Goal: Information Seeking & Learning: Learn about a topic

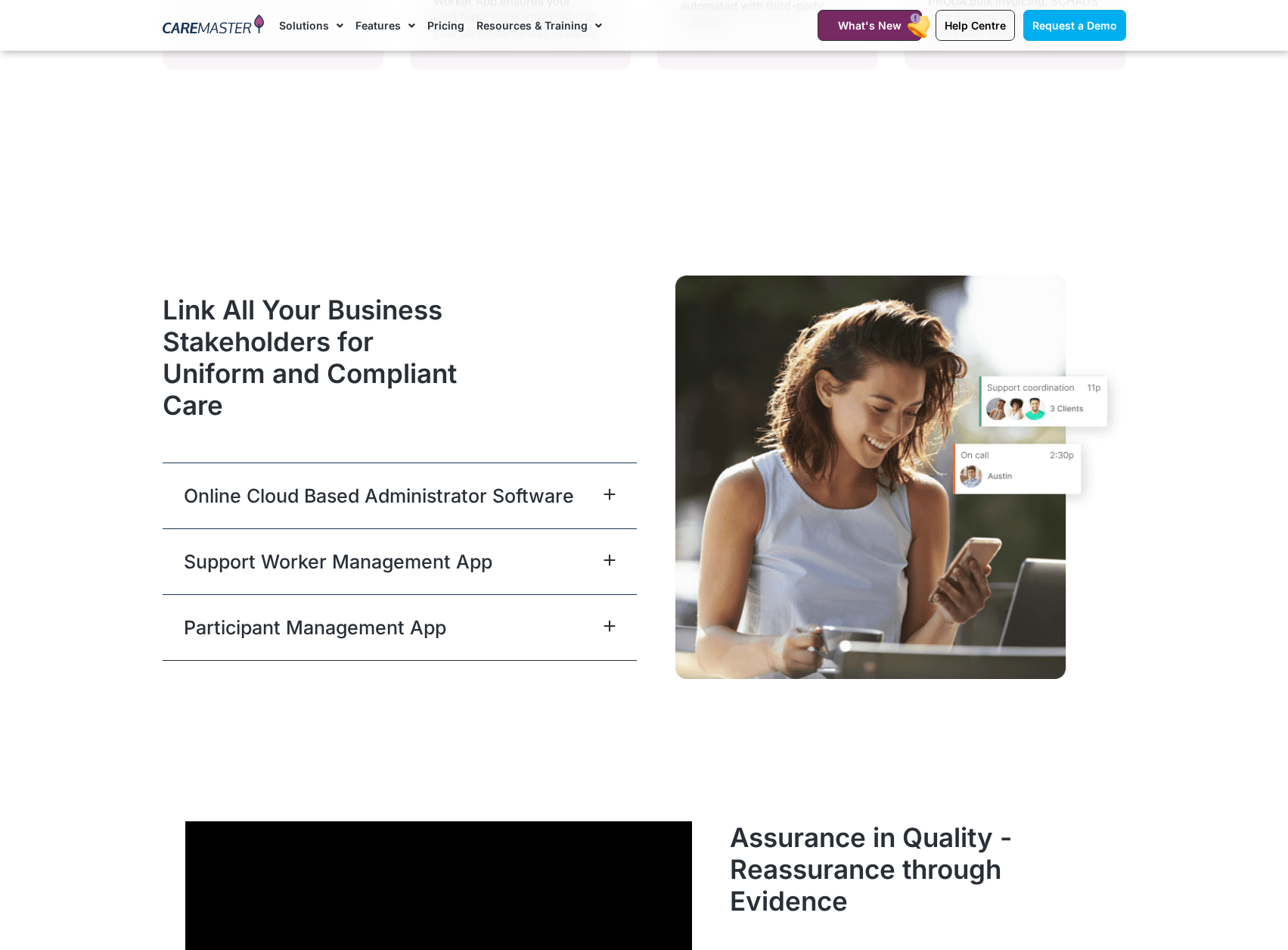
scroll to position [3936, 0]
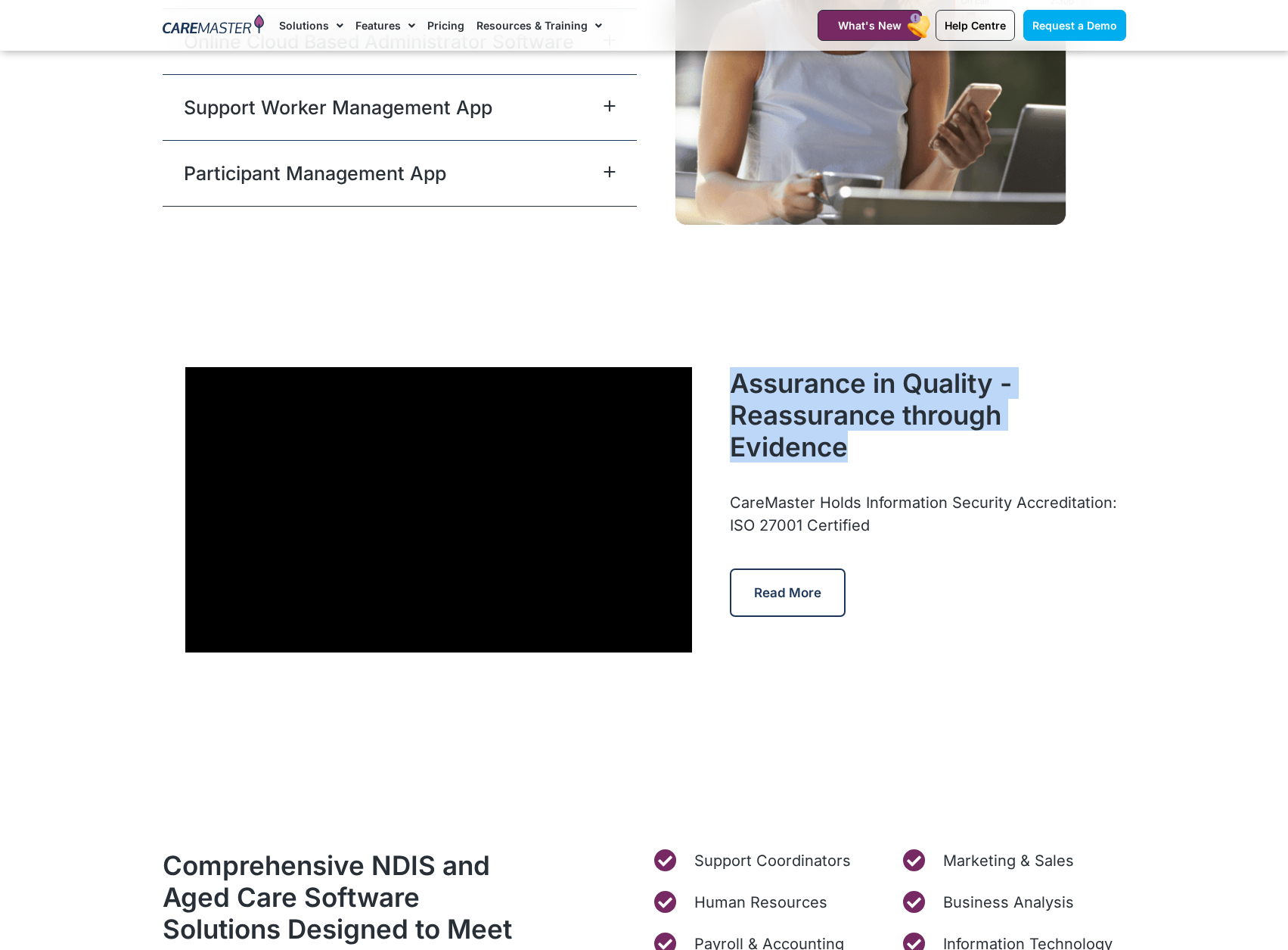
drag, startPoint x: 880, startPoint y: 453, endPoint x: 737, endPoint y: 388, distance: 157.1
click at [737, 388] on h2 "Assurance in Quality - Reassurance through Evidence" at bounding box center [929, 414] width 396 height 95
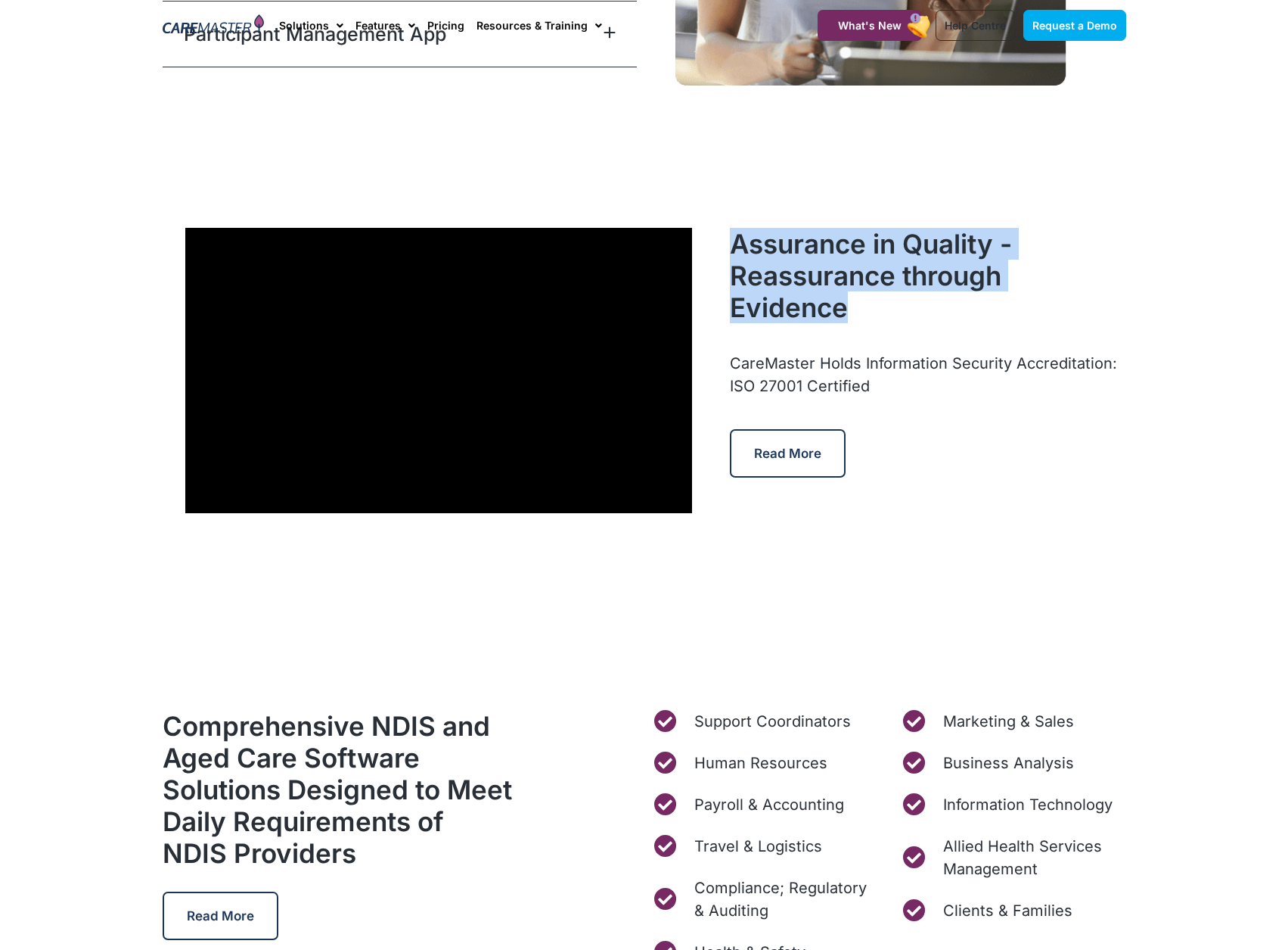
scroll to position [0, 0]
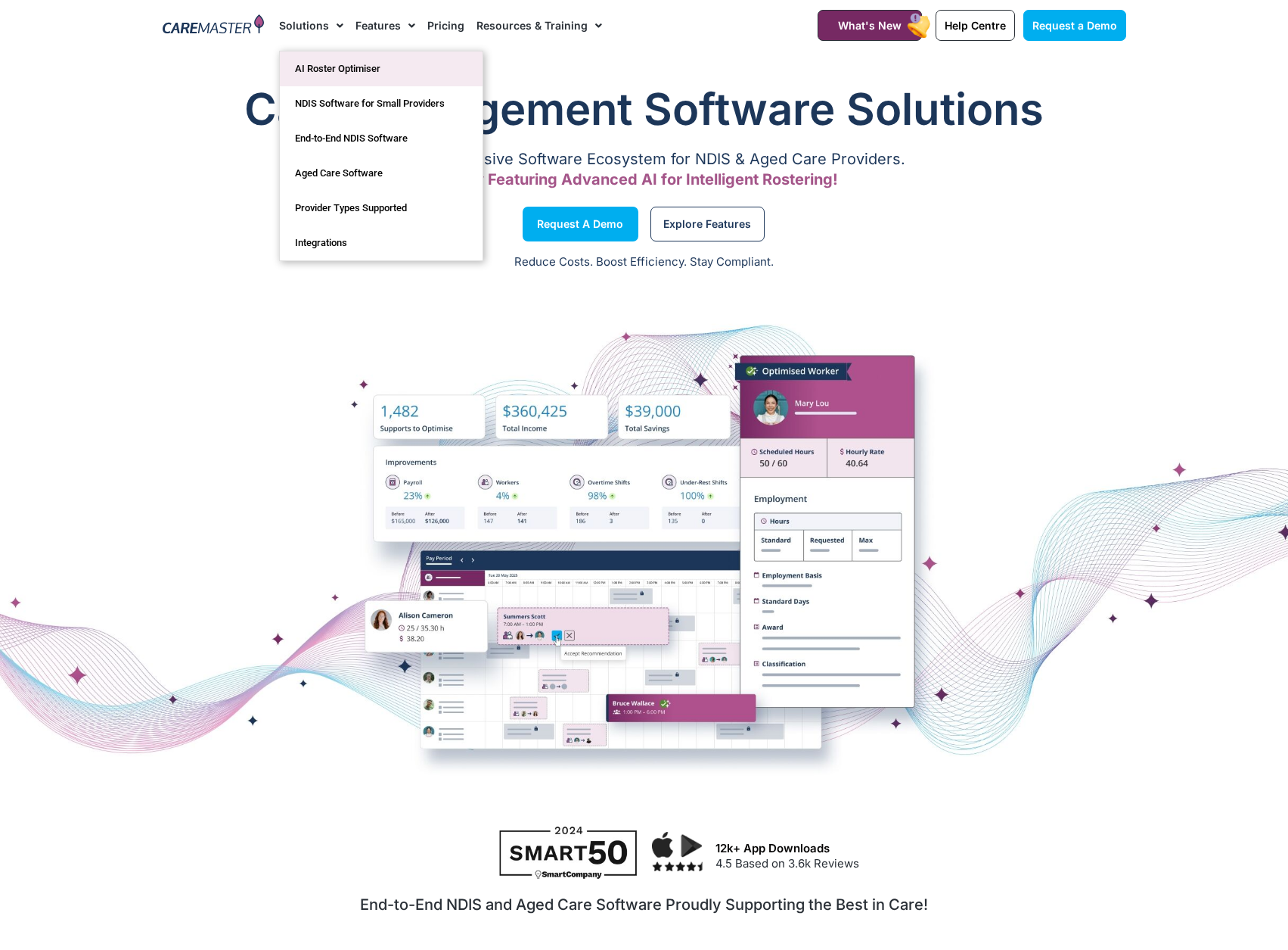
click at [340, 65] on link "AI Roster Optimiser" at bounding box center [381, 69] width 203 height 35
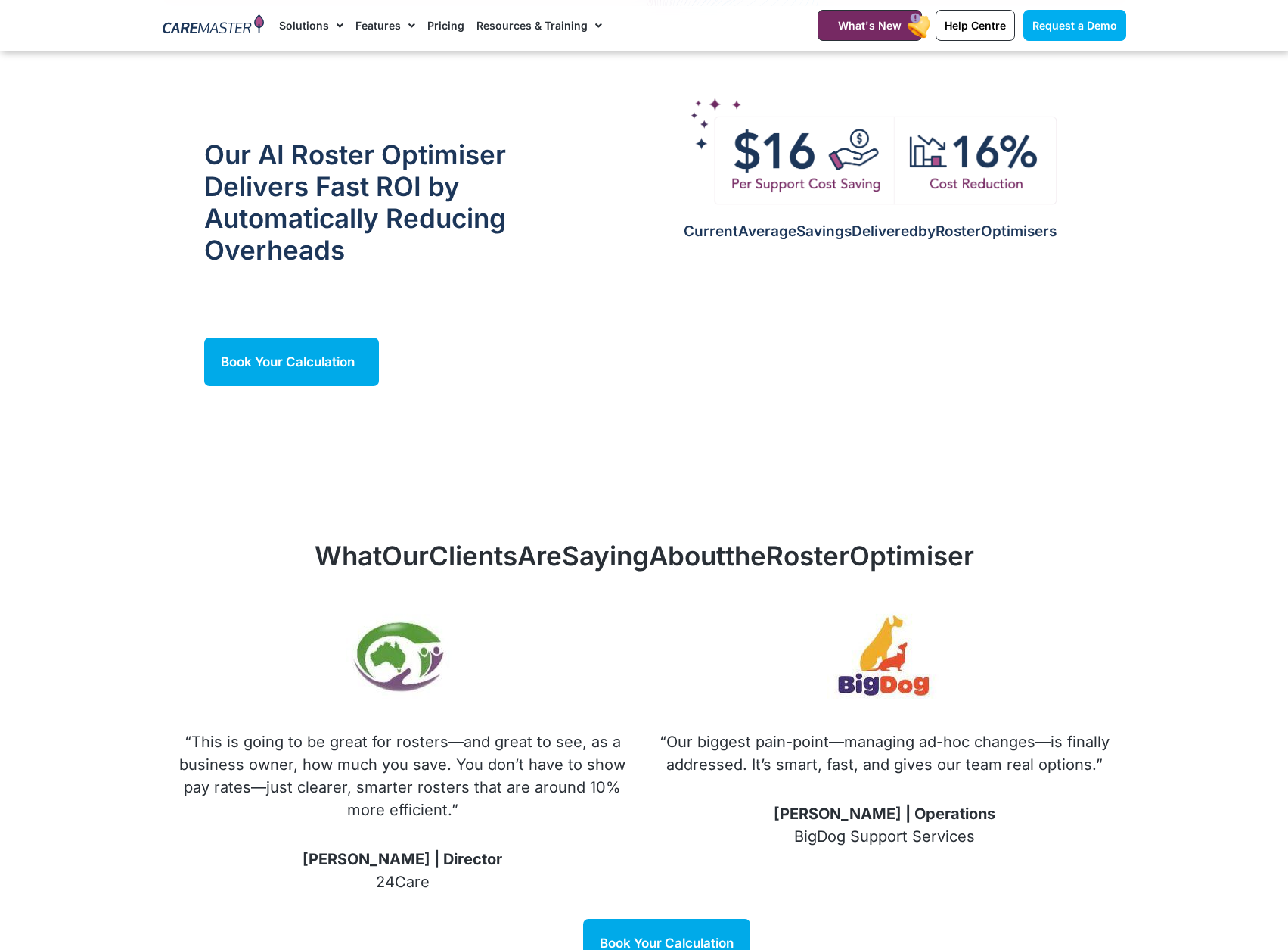
scroll to position [1816, 0]
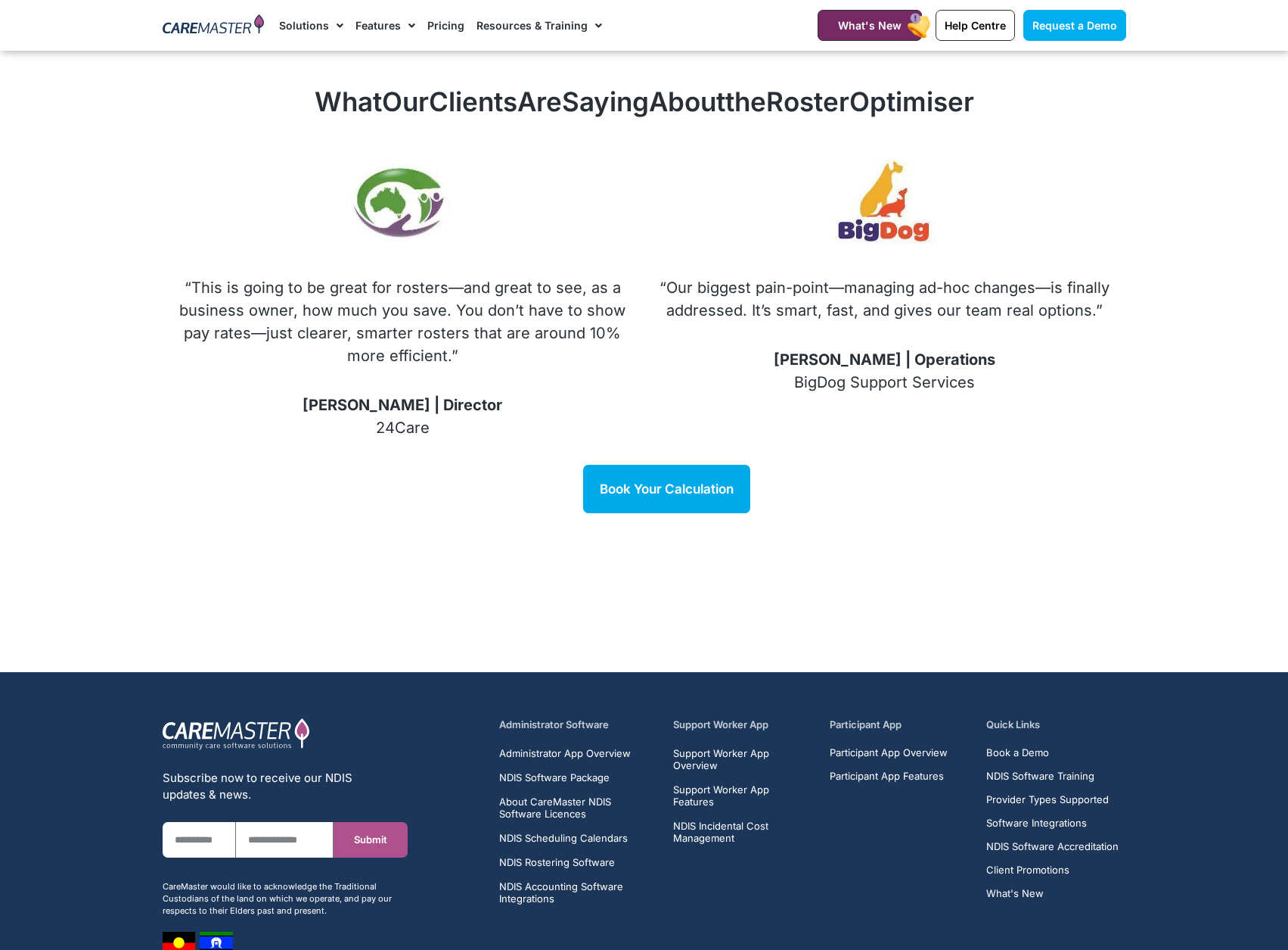
drag, startPoint x: 557, startPoint y: 430, endPoint x: 533, endPoint y: 416, distance: 27.8
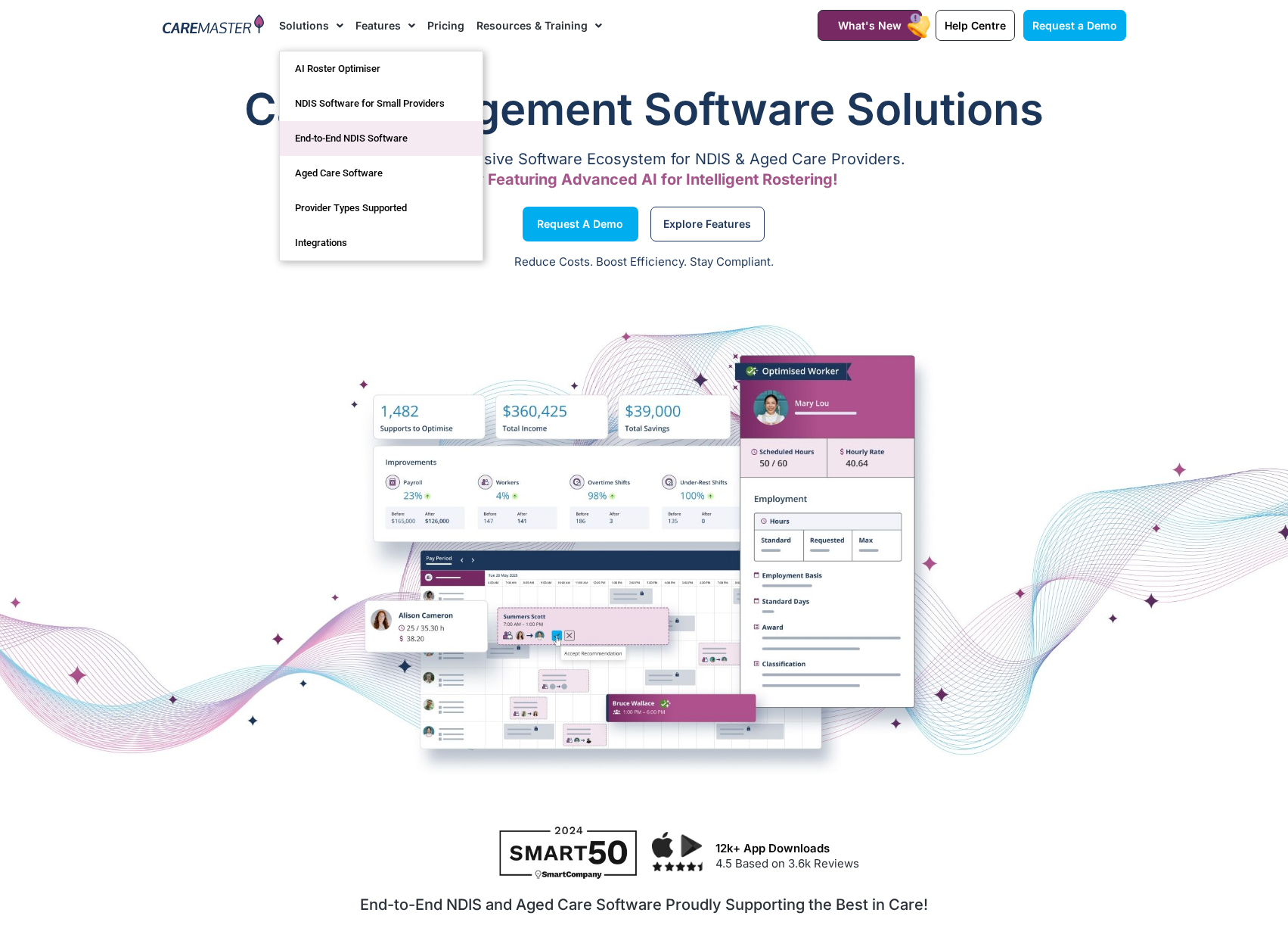
click at [351, 132] on link "End-to-End NDIS Software" at bounding box center [381, 138] width 203 height 35
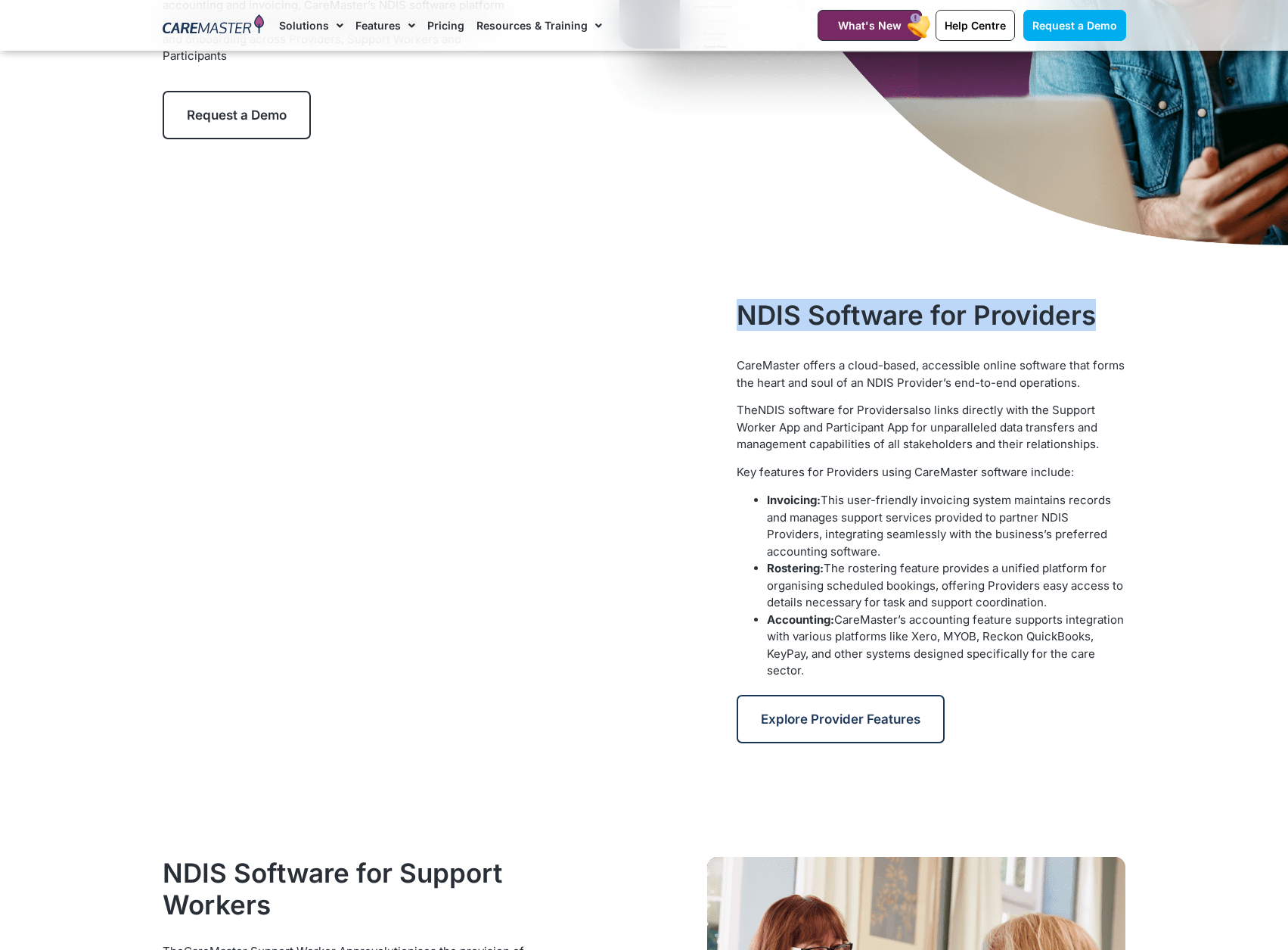
drag, startPoint x: 1102, startPoint y: 318, endPoint x: 722, endPoint y: 314, distance: 380.0
click at [722, 314] on div "NDIS Software for Providers CareMaster offers a cloud-based, accessible online …" at bounding box center [644, 521] width 979 height 460
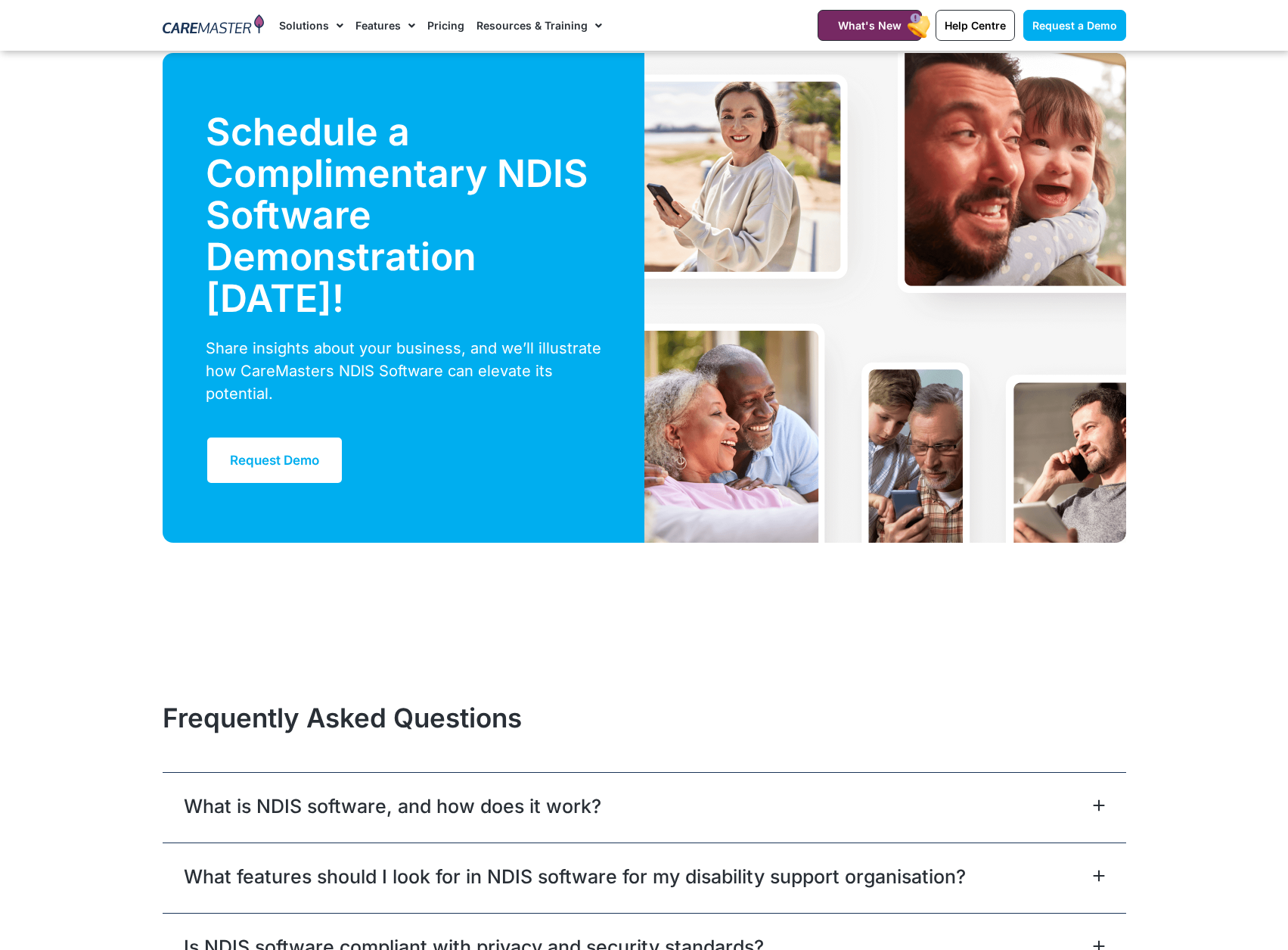
scroll to position [4162, 0]
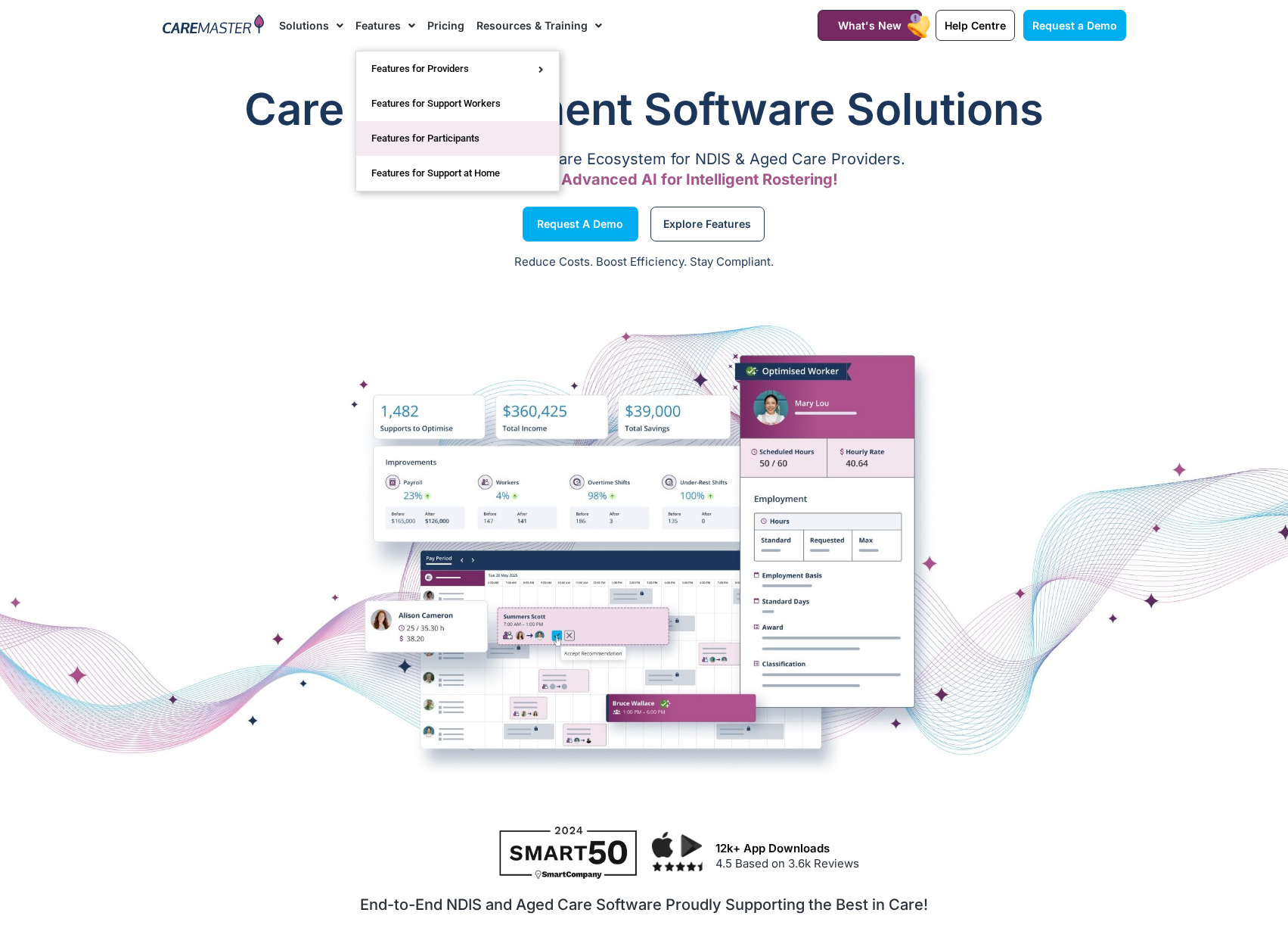
click at [404, 146] on link "Features for Participants" at bounding box center [458, 138] width 203 height 35
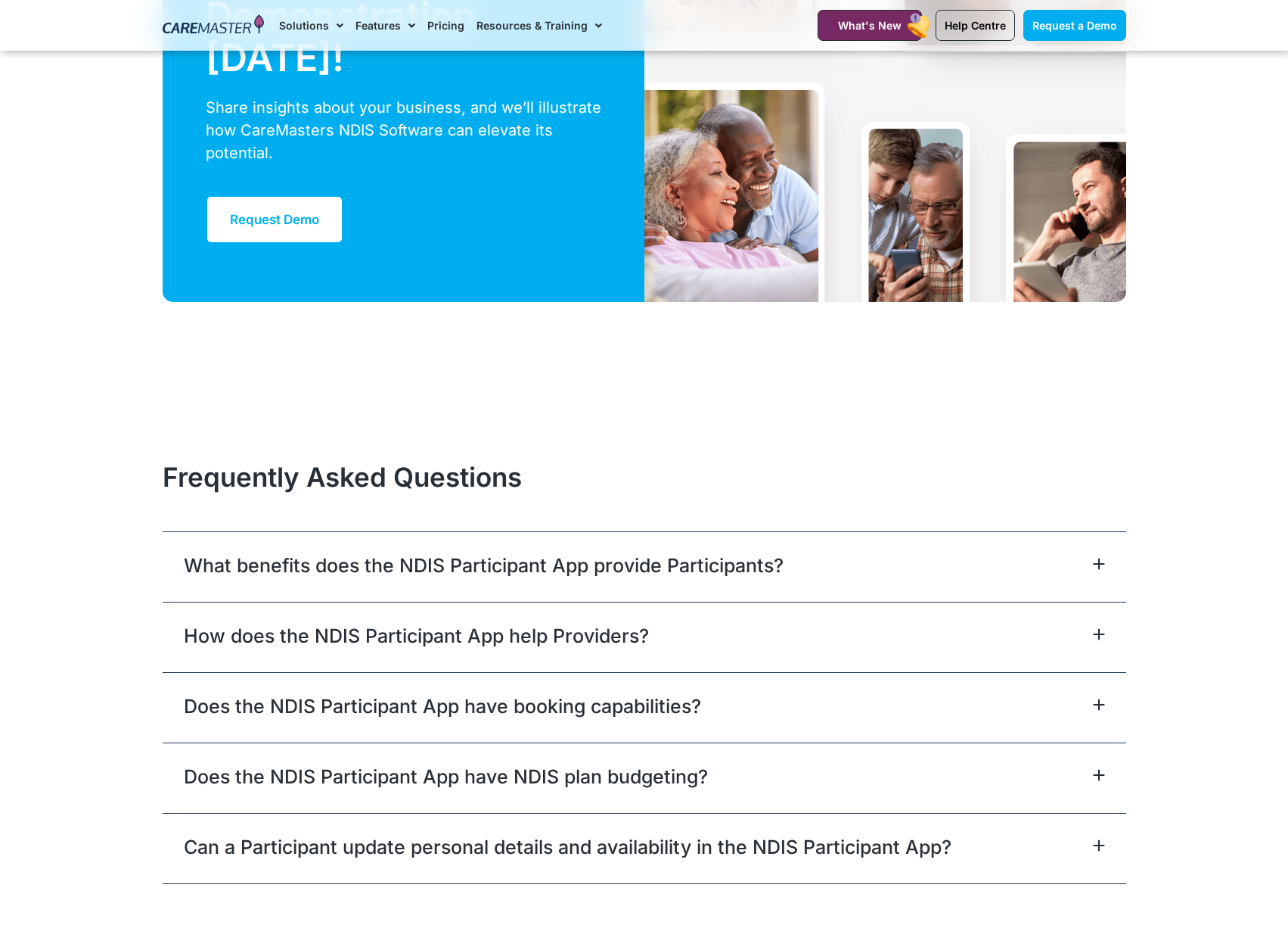
scroll to position [4541, 0]
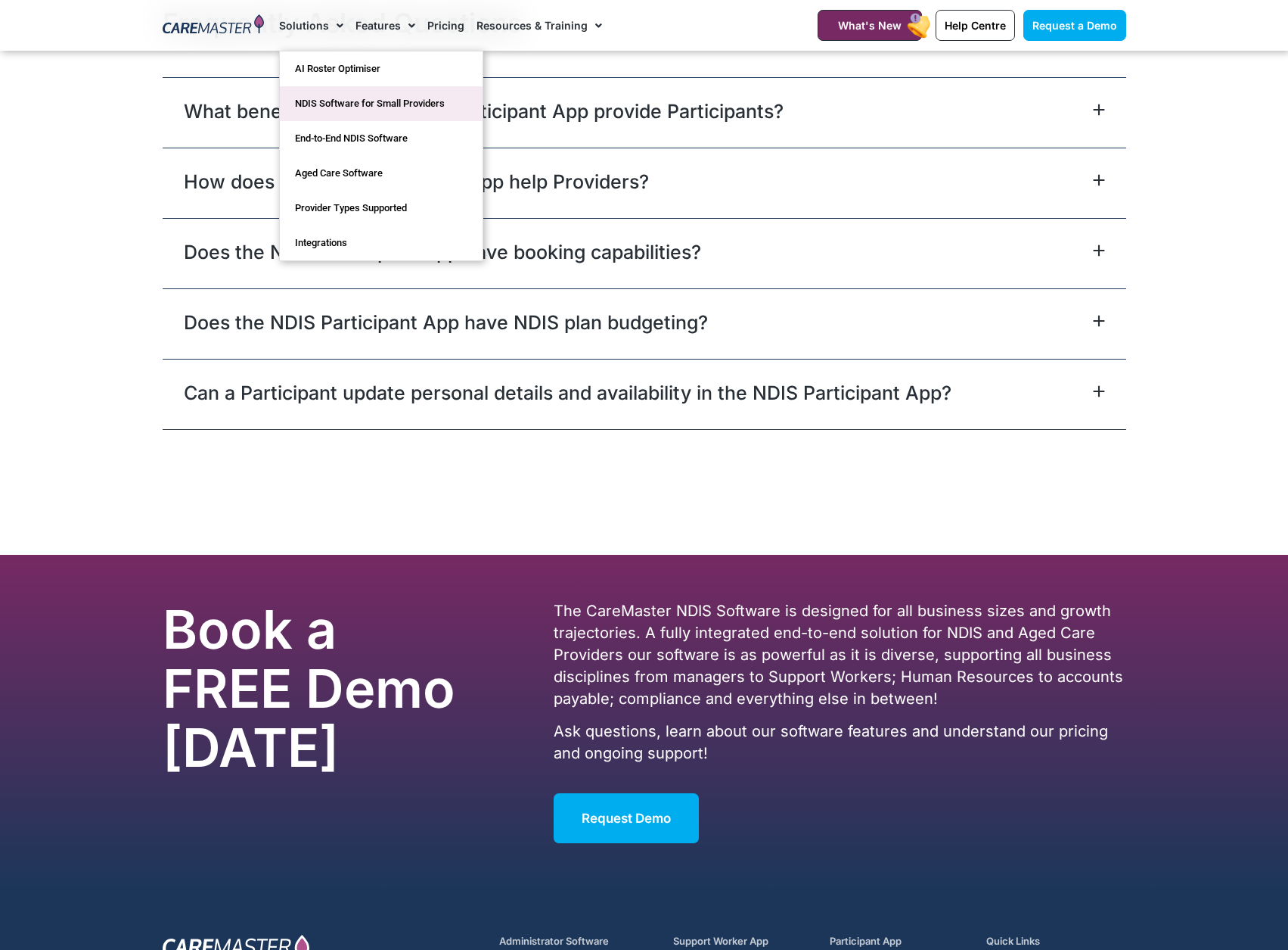
click at [326, 102] on link "NDIS Software for Small Providers" at bounding box center [381, 104] width 203 height 35
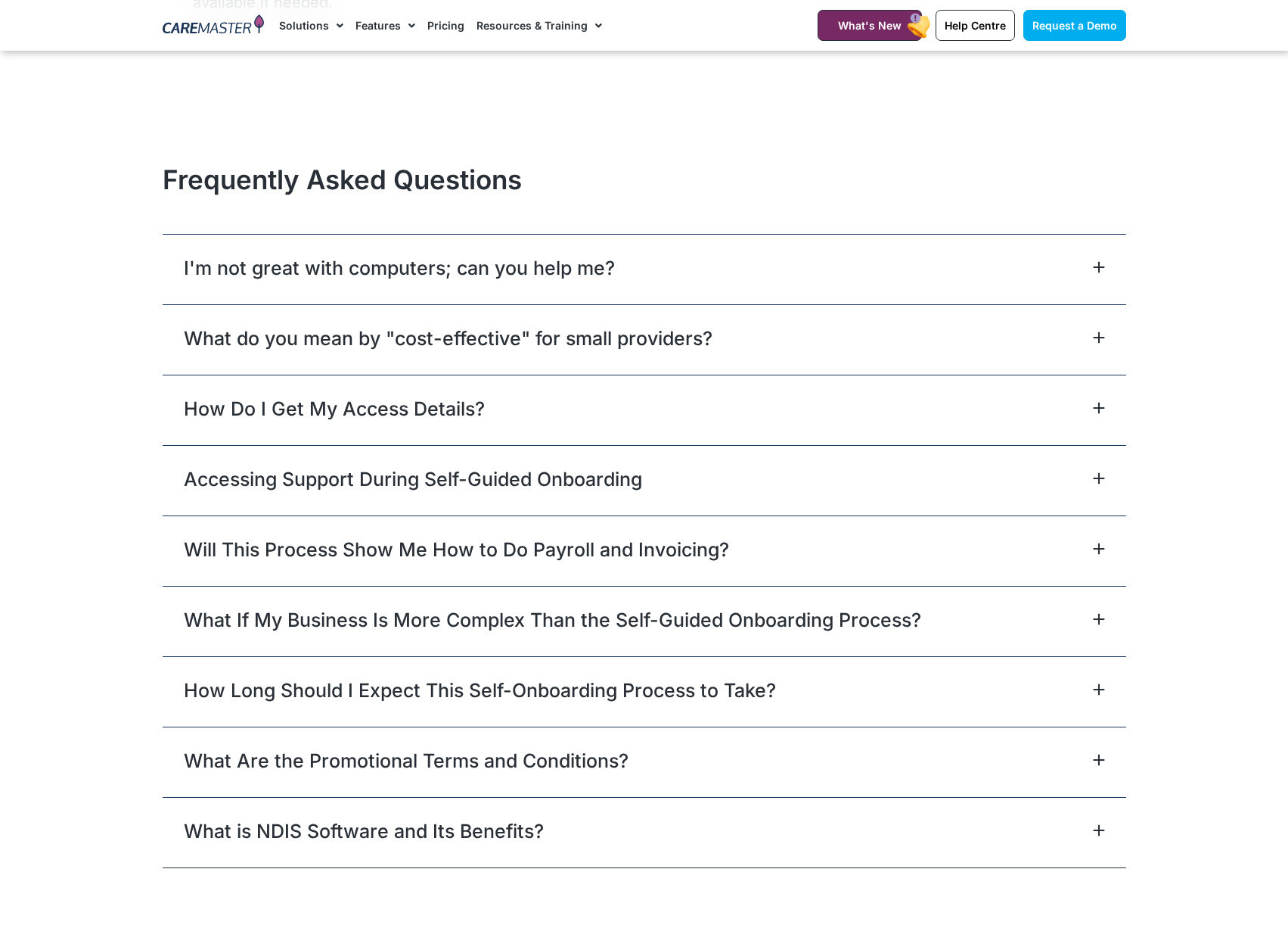
scroll to position [6055, 0]
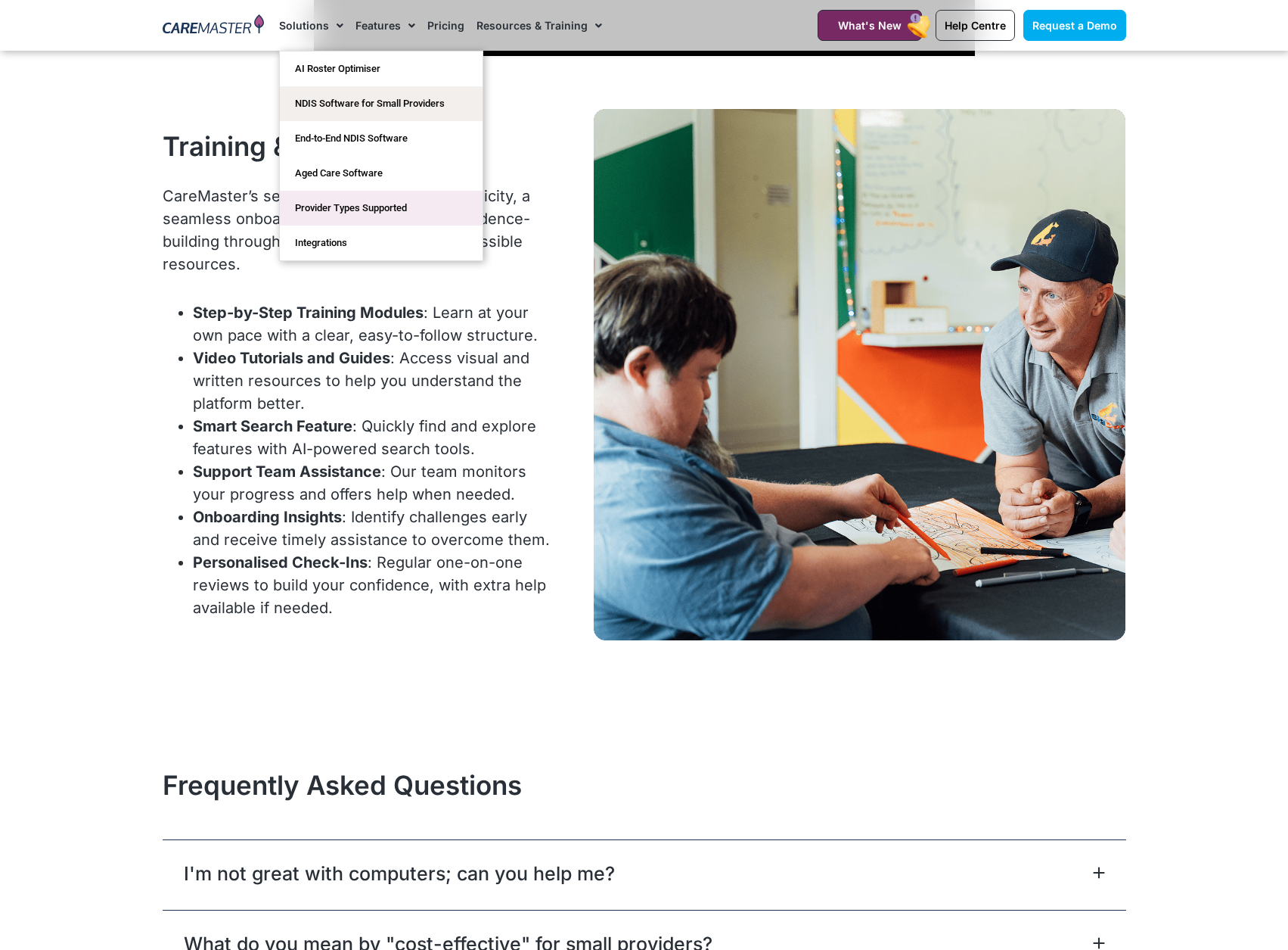
click at [346, 198] on link "Provider Types Supported" at bounding box center [381, 208] width 203 height 35
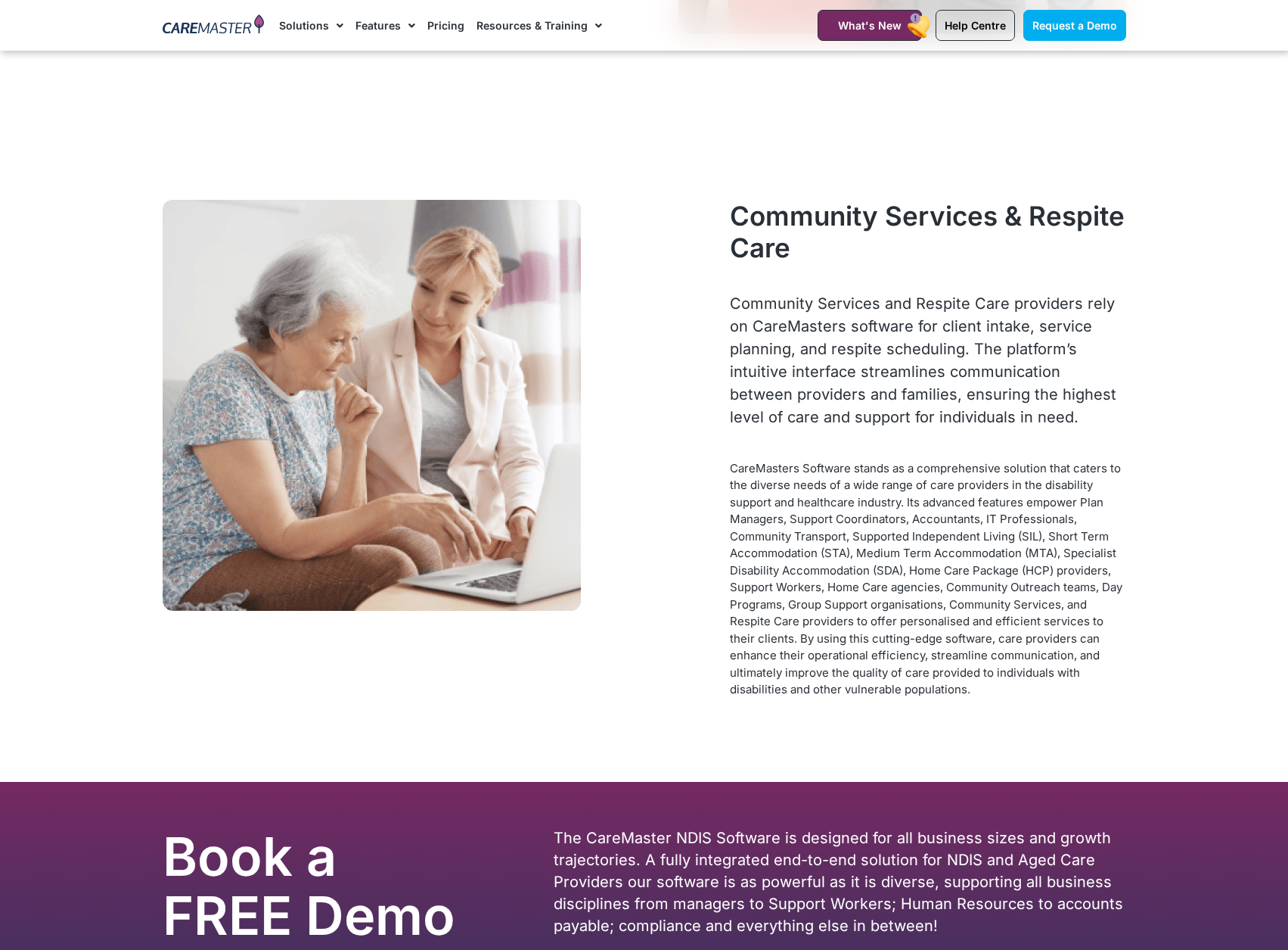
scroll to position [7114, 0]
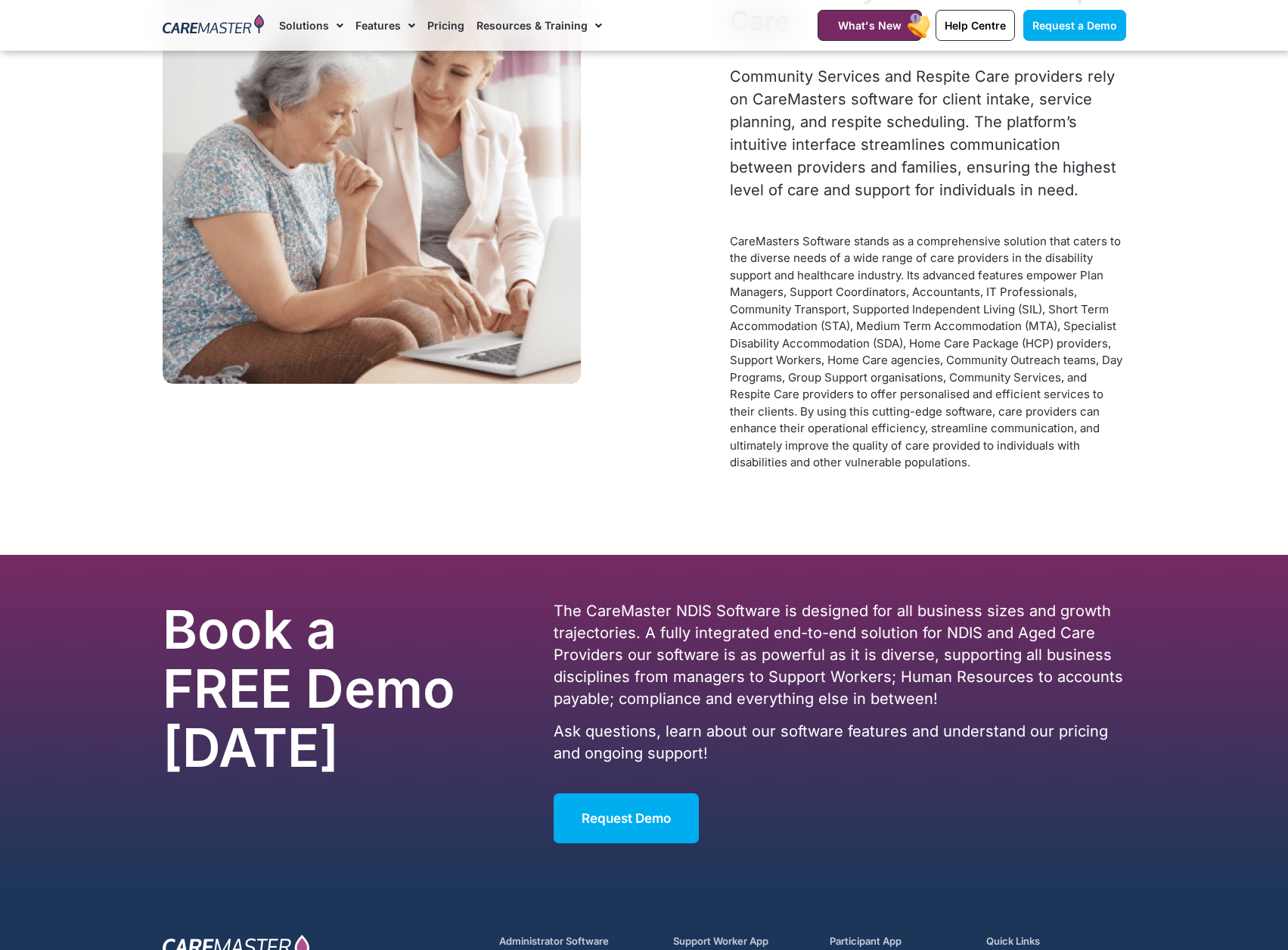
click at [436, 23] on link "Pricing" at bounding box center [446, 25] width 37 height 51
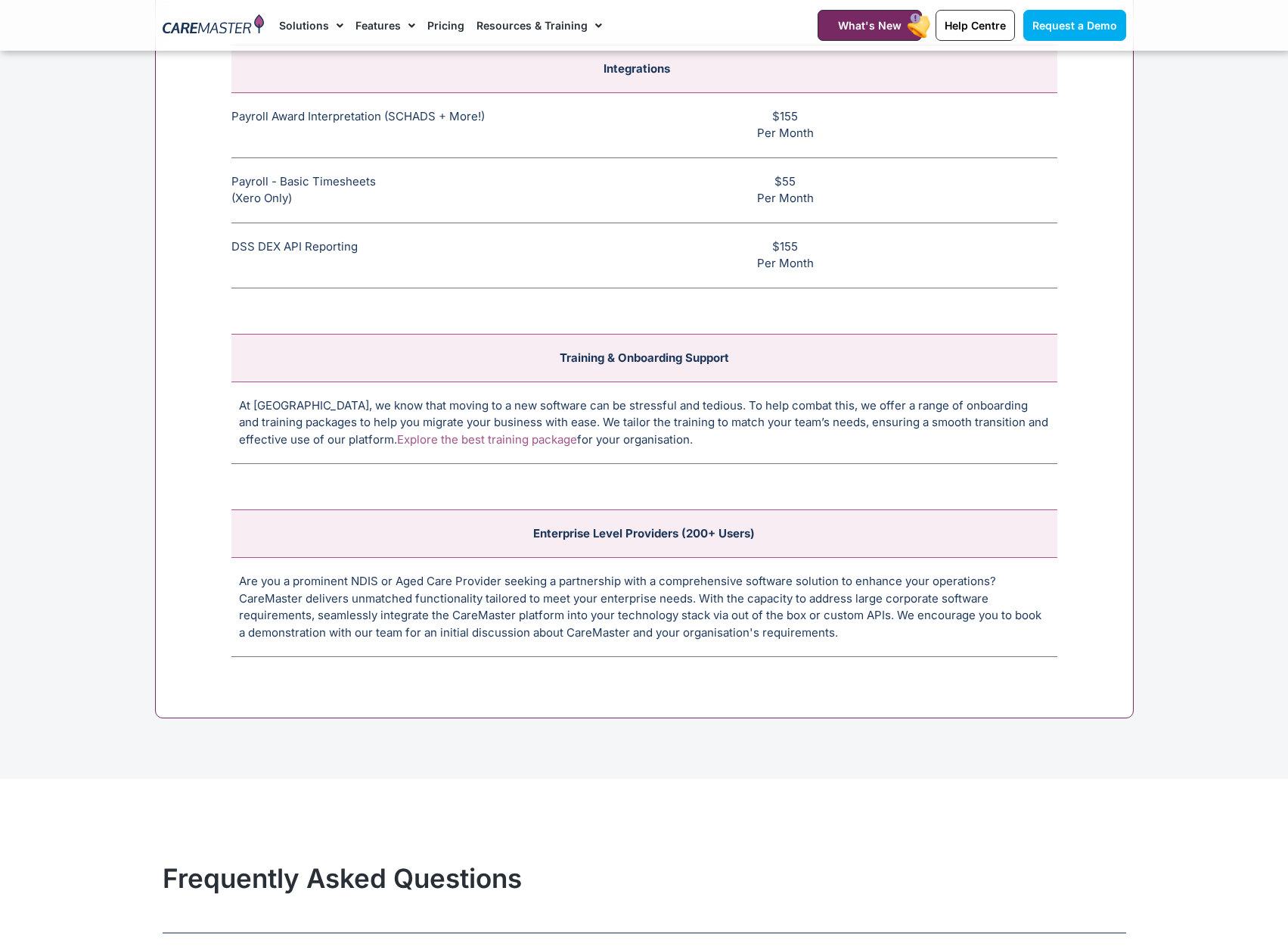
scroll to position [5298, 0]
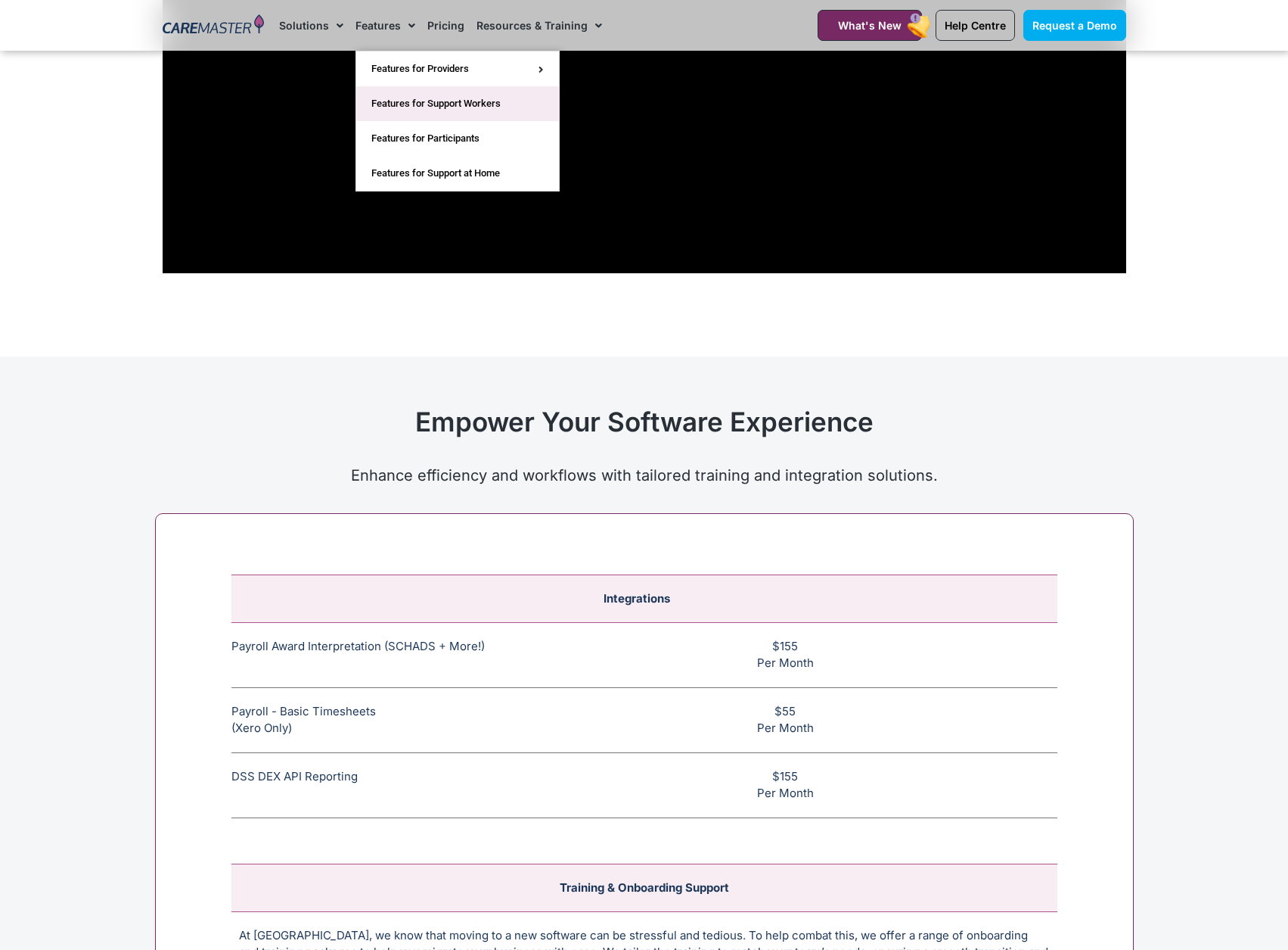
click at [397, 105] on link "Features for Support Workers" at bounding box center [458, 104] width 203 height 35
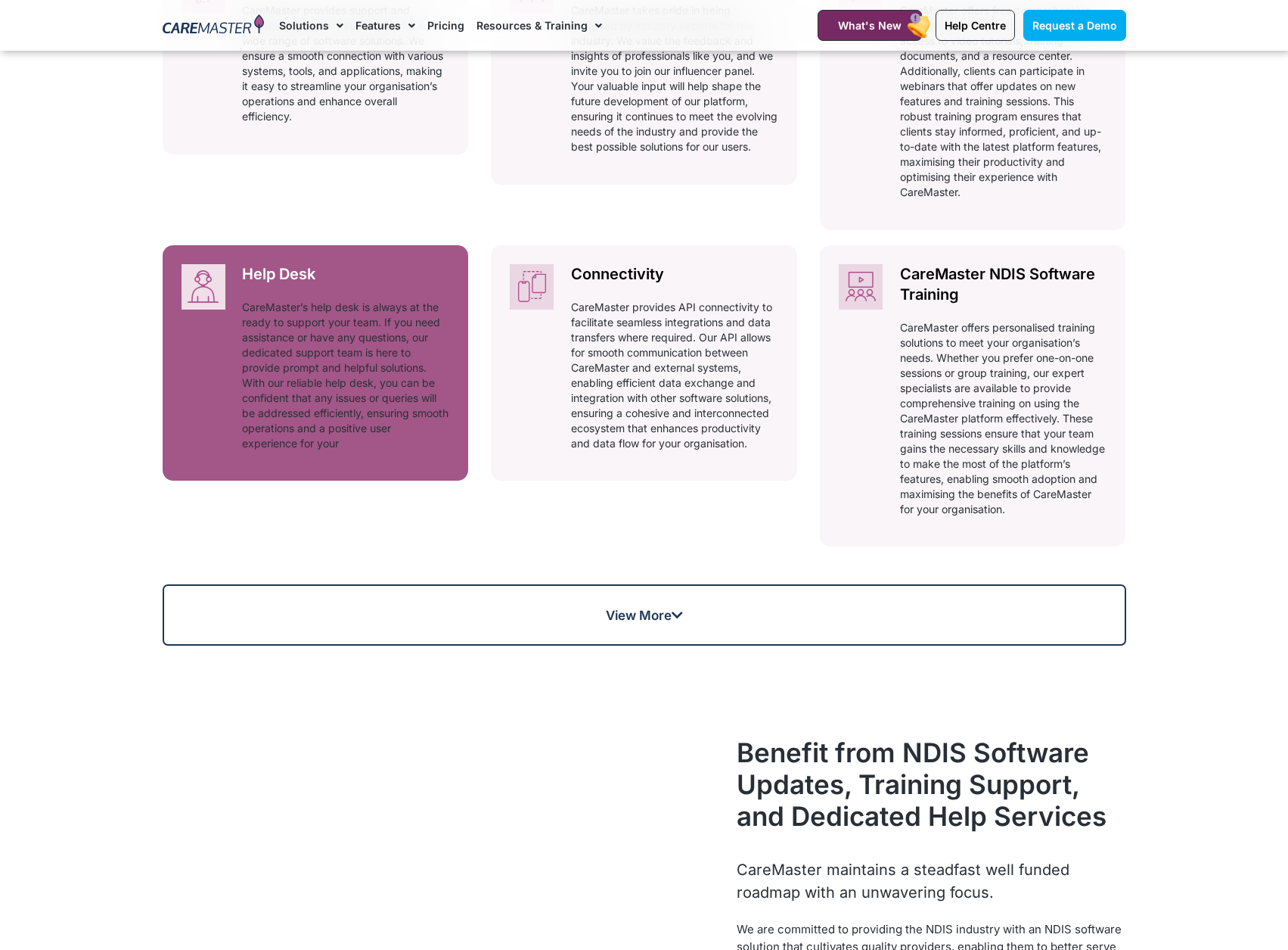
scroll to position [1362, 0]
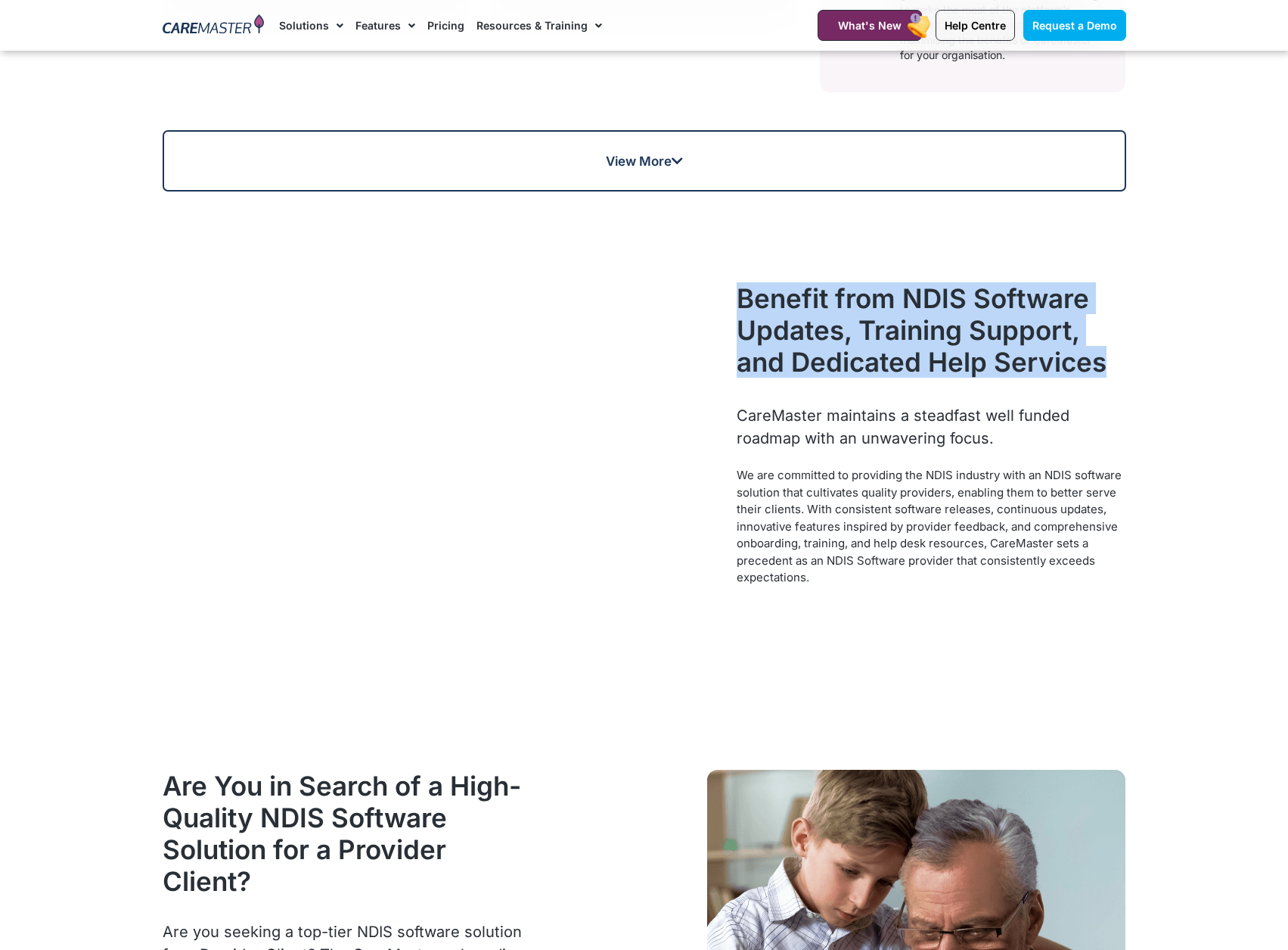
drag, startPoint x: 1079, startPoint y: 357, endPoint x: 744, endPoint y: 290, distance: 341.6
click at [744, 290] on h2 "Benefit from NDIS Software Updates, Training Support, and Dedicated Help Servic…" at bounding box center [931, 330] width 389 height 95
